Goal: Task Accomplishment & Management: Use online tool/utility

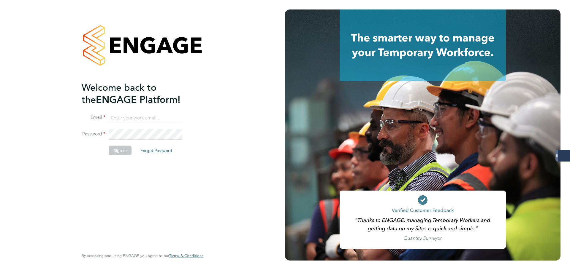
type input "samantha.dix@servicecare.org.uk"
click at [122, 142] on li "Password" at bounding box center [140, 137] width 116 height 17
click at [123, 147] on button "Sign In" at bounding box center [120, 150] width 23 height 9
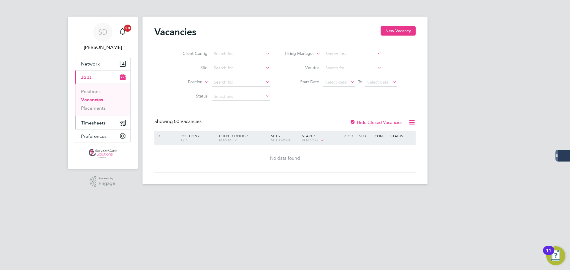
click at [96, 123] on span "Timesheets" at bounding box center [93, 123] width 25 height 6
drag, startPoint x: 230, startPoint y: 164, endPoint x: 144, endPoint y: 113, distance: 99.9
click at [230, 162] on div "No data found" at bounding box center [284, 159] width 259 height 28
click at [91, 122] on span "Timesheets" at bounding box center [93, 123] width 25 height 6
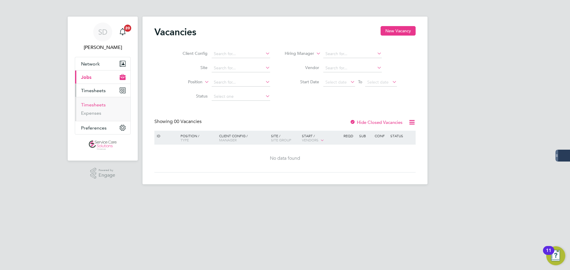
click at [100, 107] on link "Timesheets" at bounding box center [93, 105] width 25 height 6
